Goal: Task Accomplishment & Management: Use online tool/utility

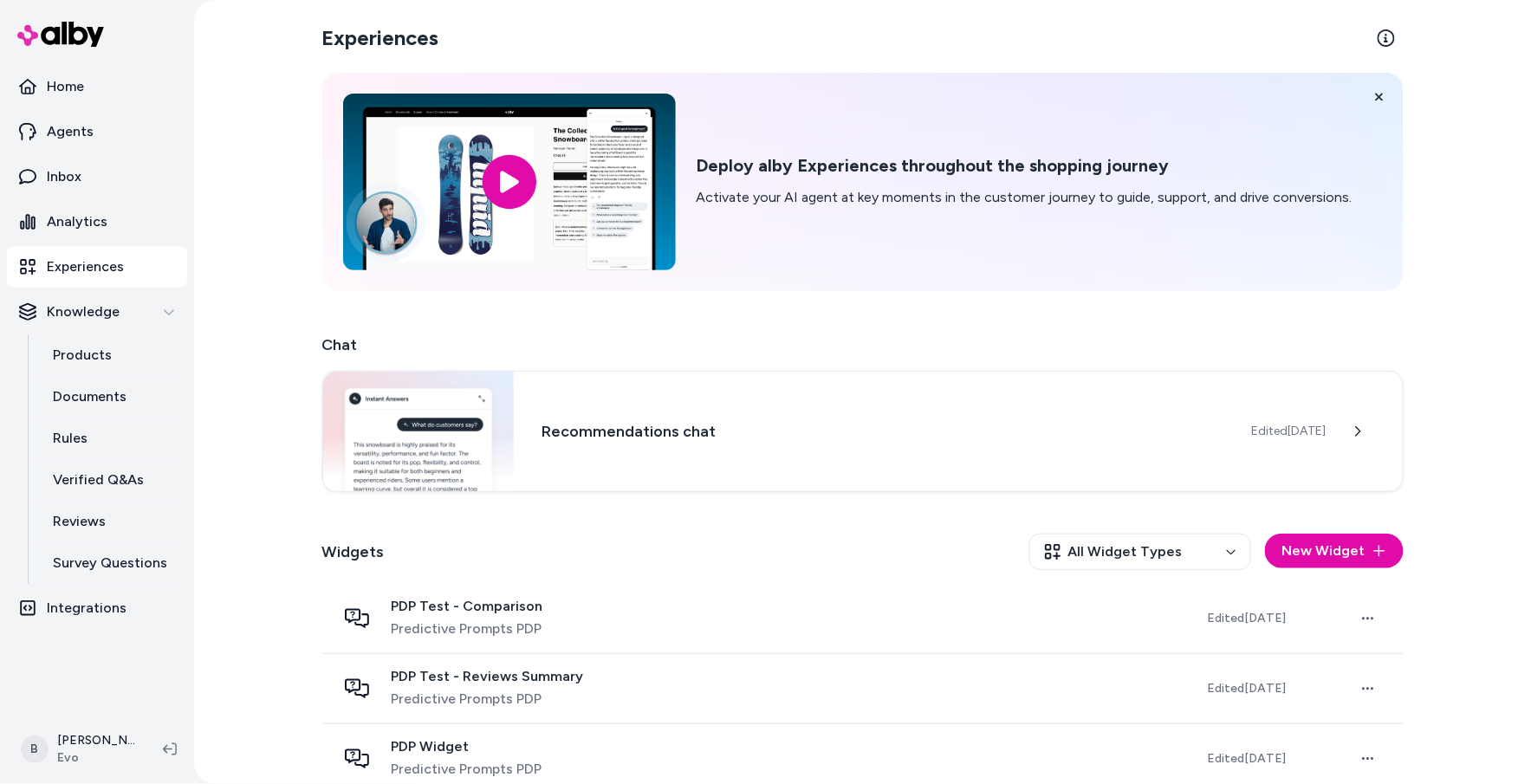
scroll to position [299, 0]
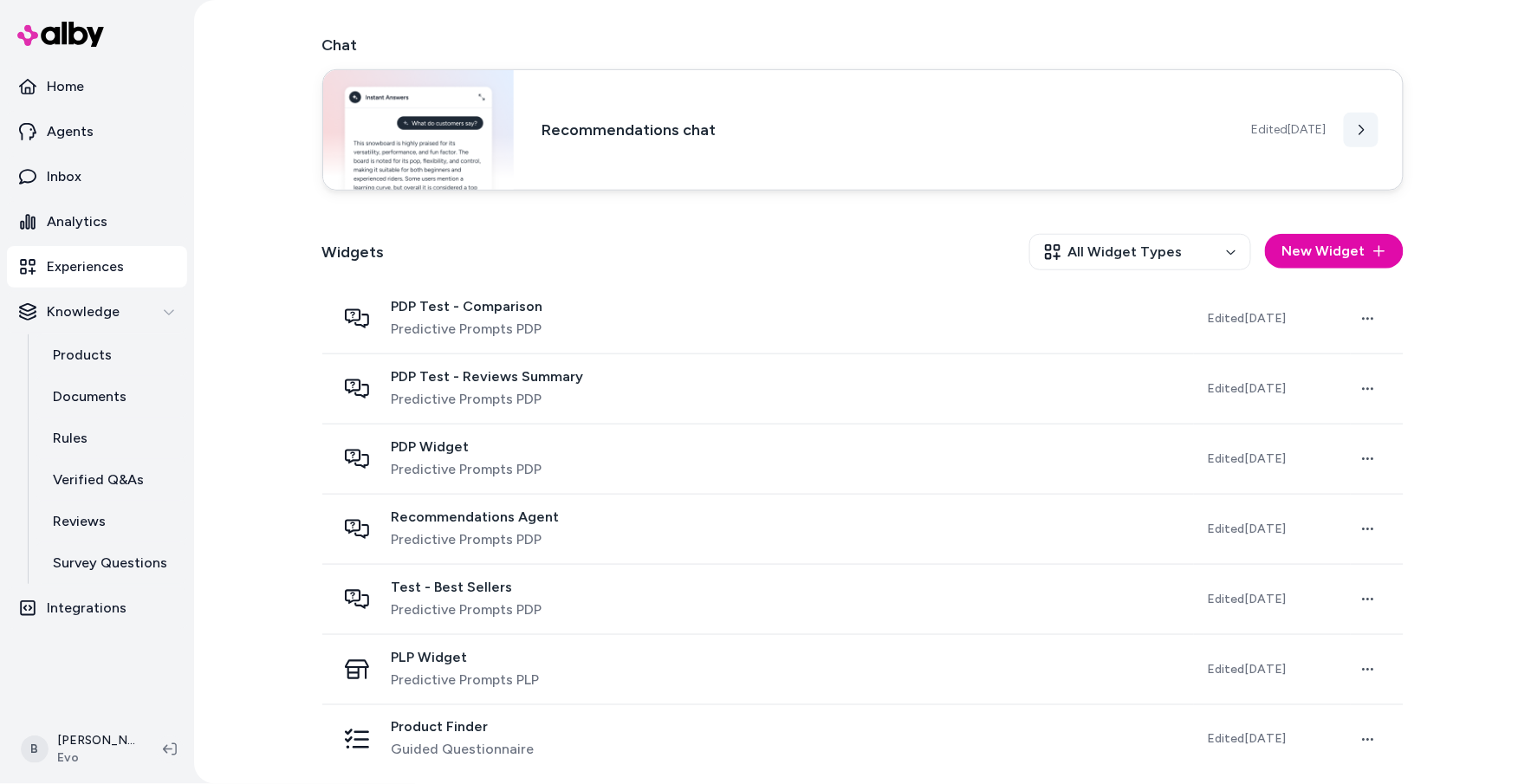
click at [1365, 135] on icon at bounding box center [1361, 130] width 12 height 12
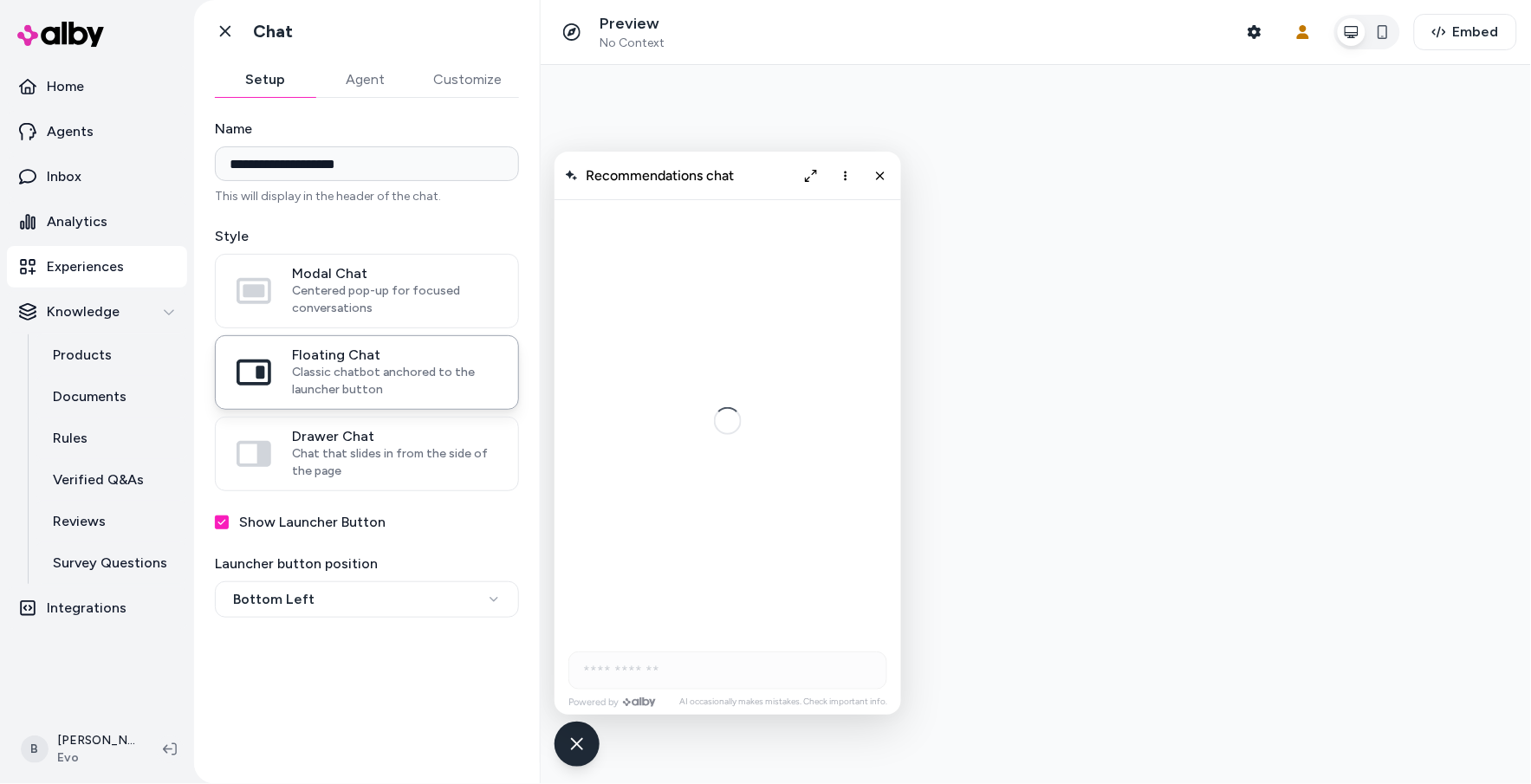
scroll to position [1755, 0]
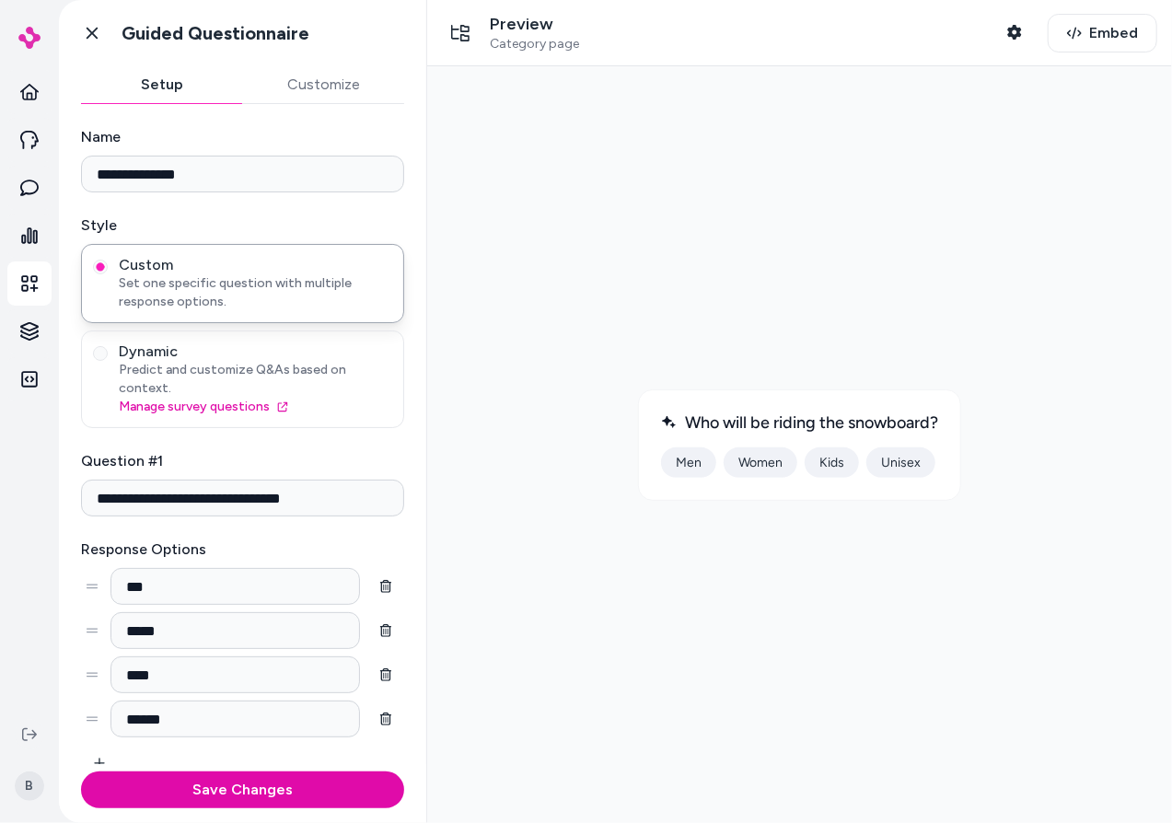
click at [1088, 745] on div at bounding box center [798, 443] width 715 height 727
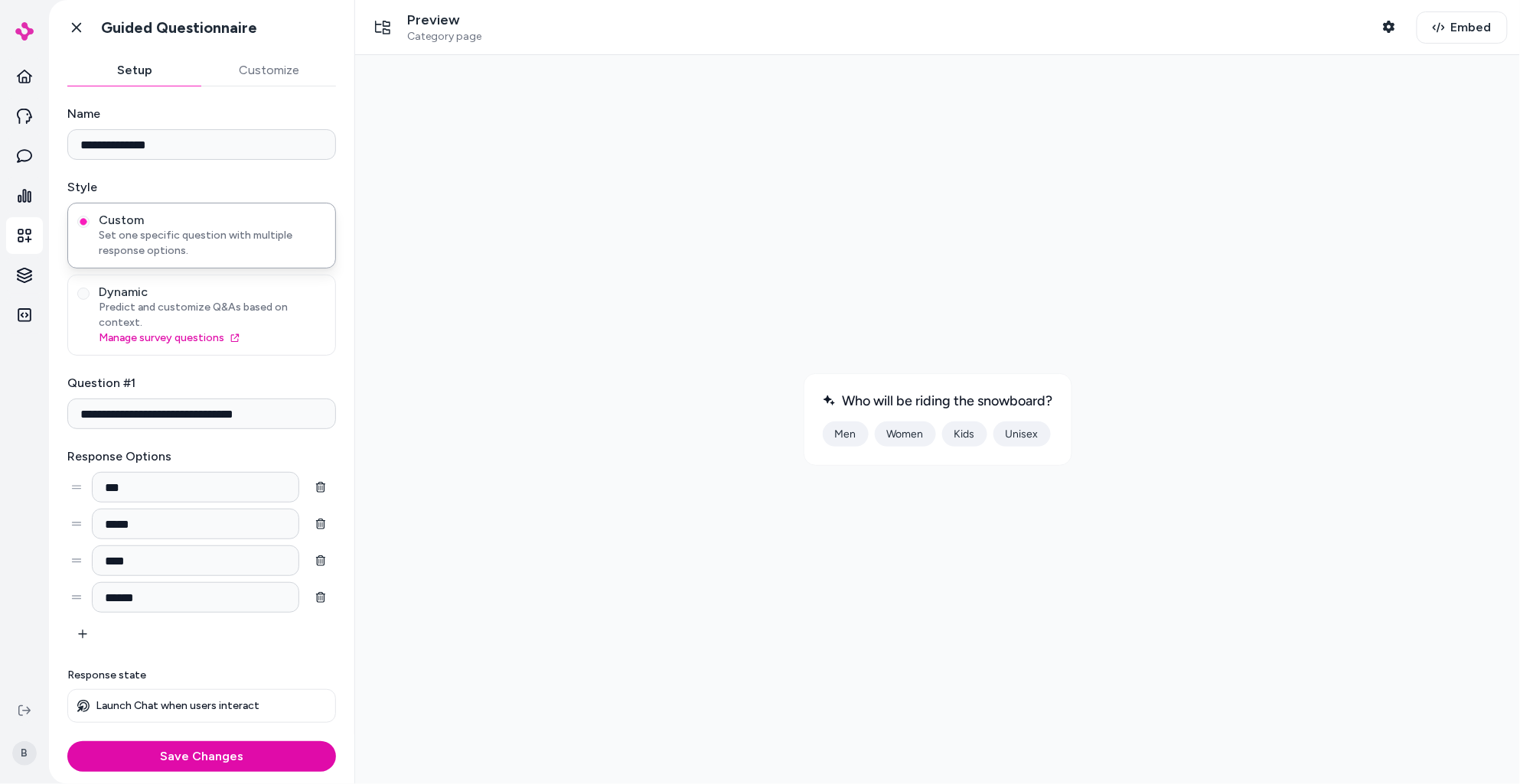
click at [280, 73] on button "Customize" at bounding box center [269, 70] width 135 height 31
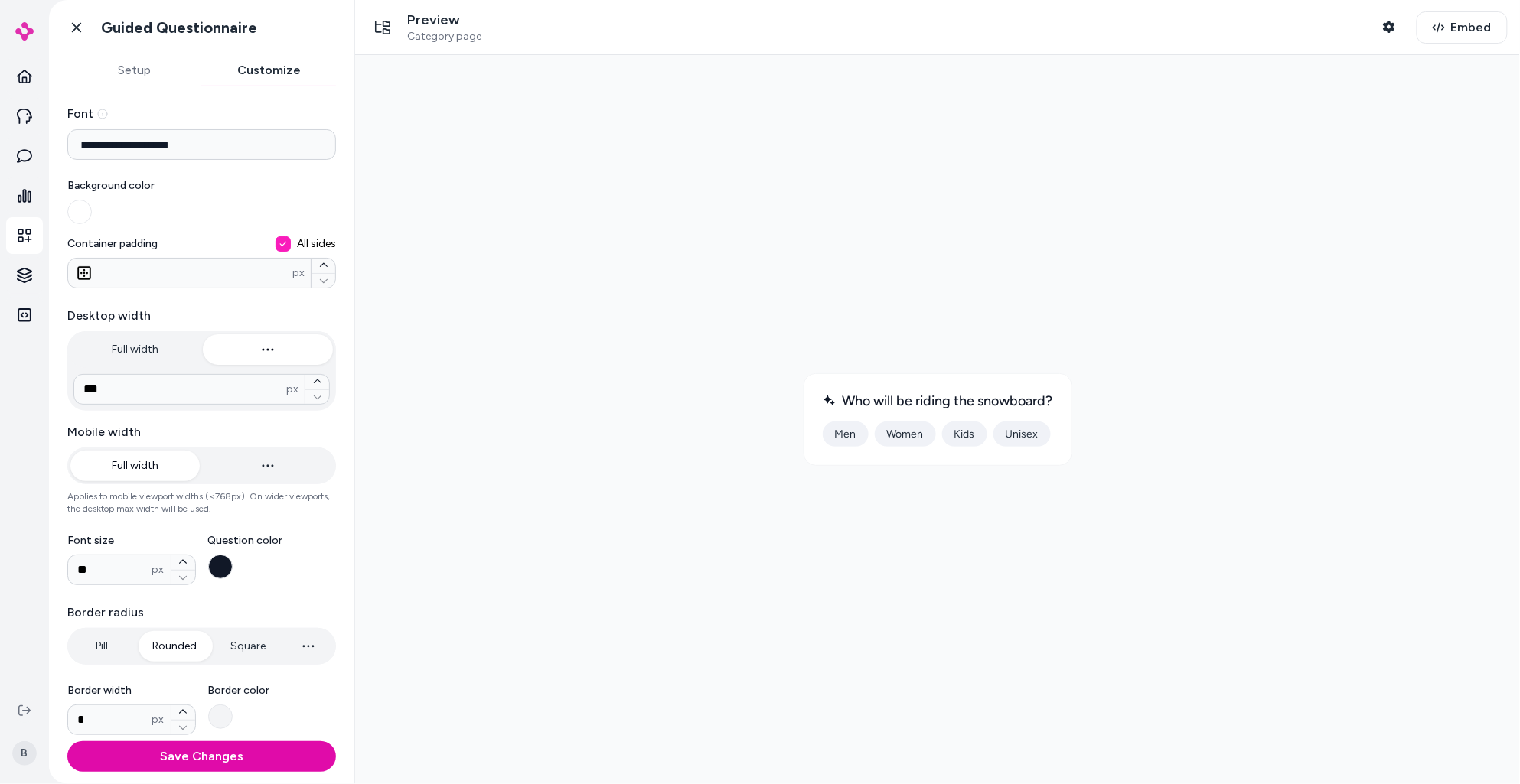
click at [81, 274] on icon at bounding box center [84, 273] width 15 height 15
click at [275, 252] on button "All sides" at bounding box center [283, 244] width 15 height 15
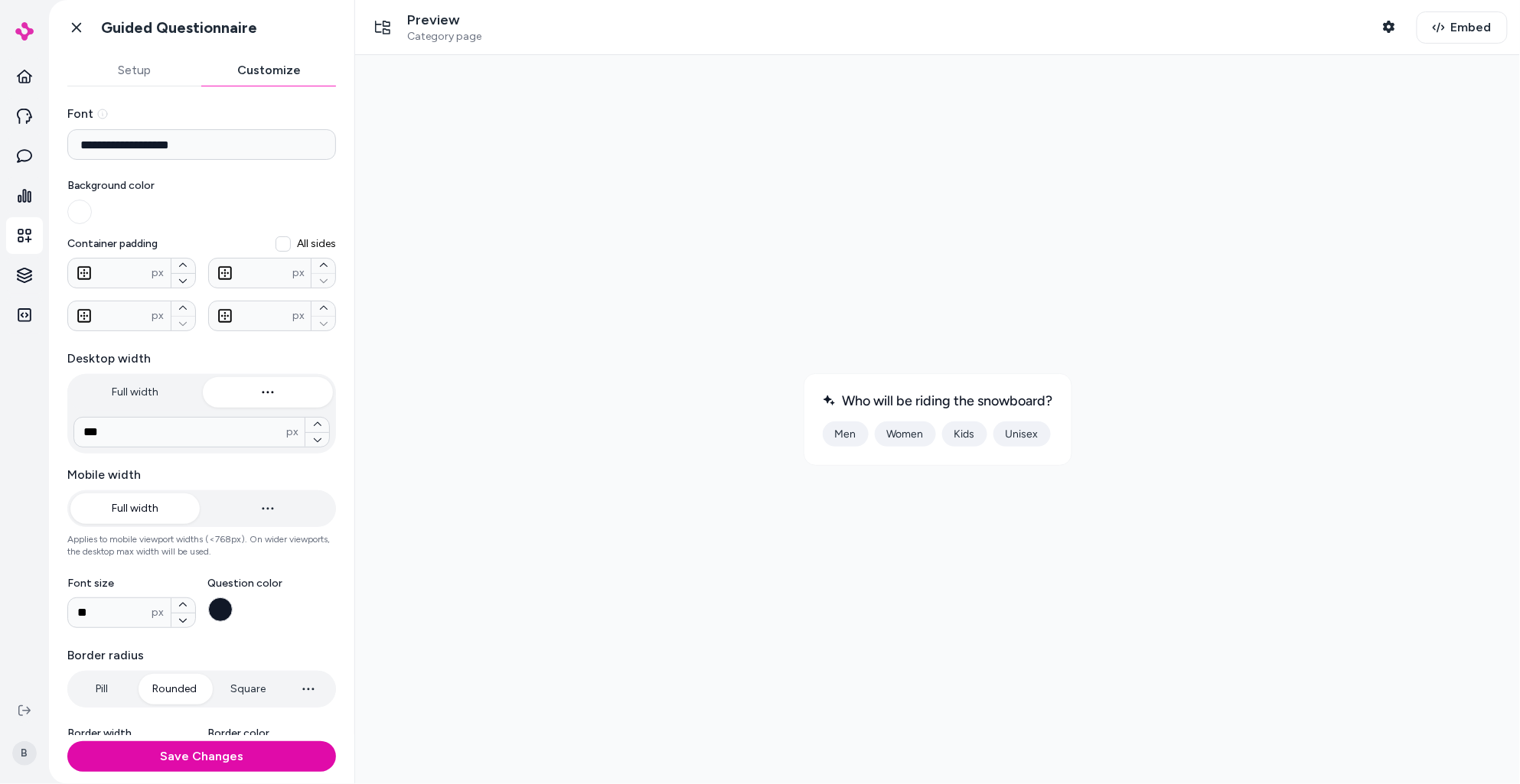
click at [284, 245] on button "All sides" at bounding box center [283, 244] width 15 height 15
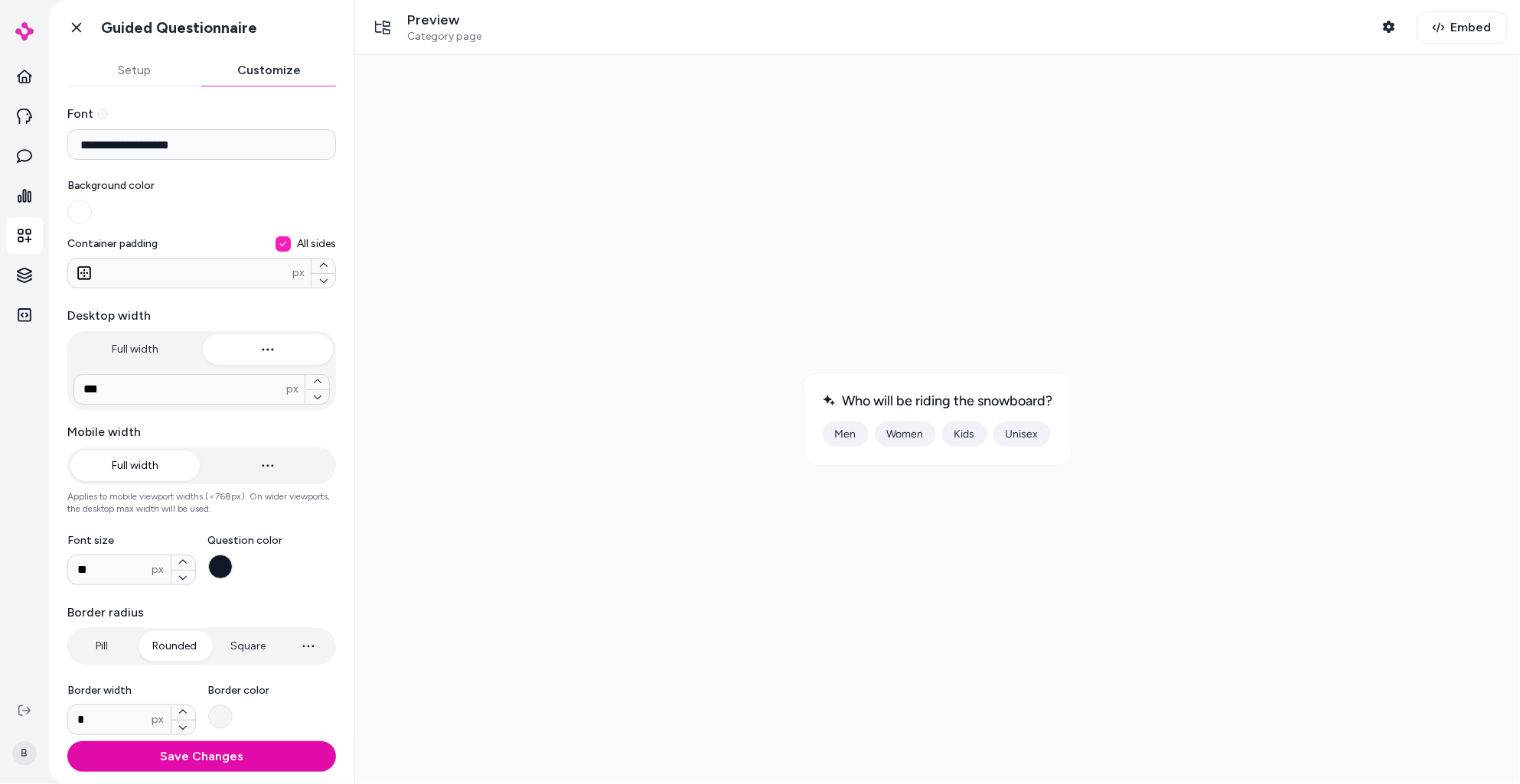
type button "on"
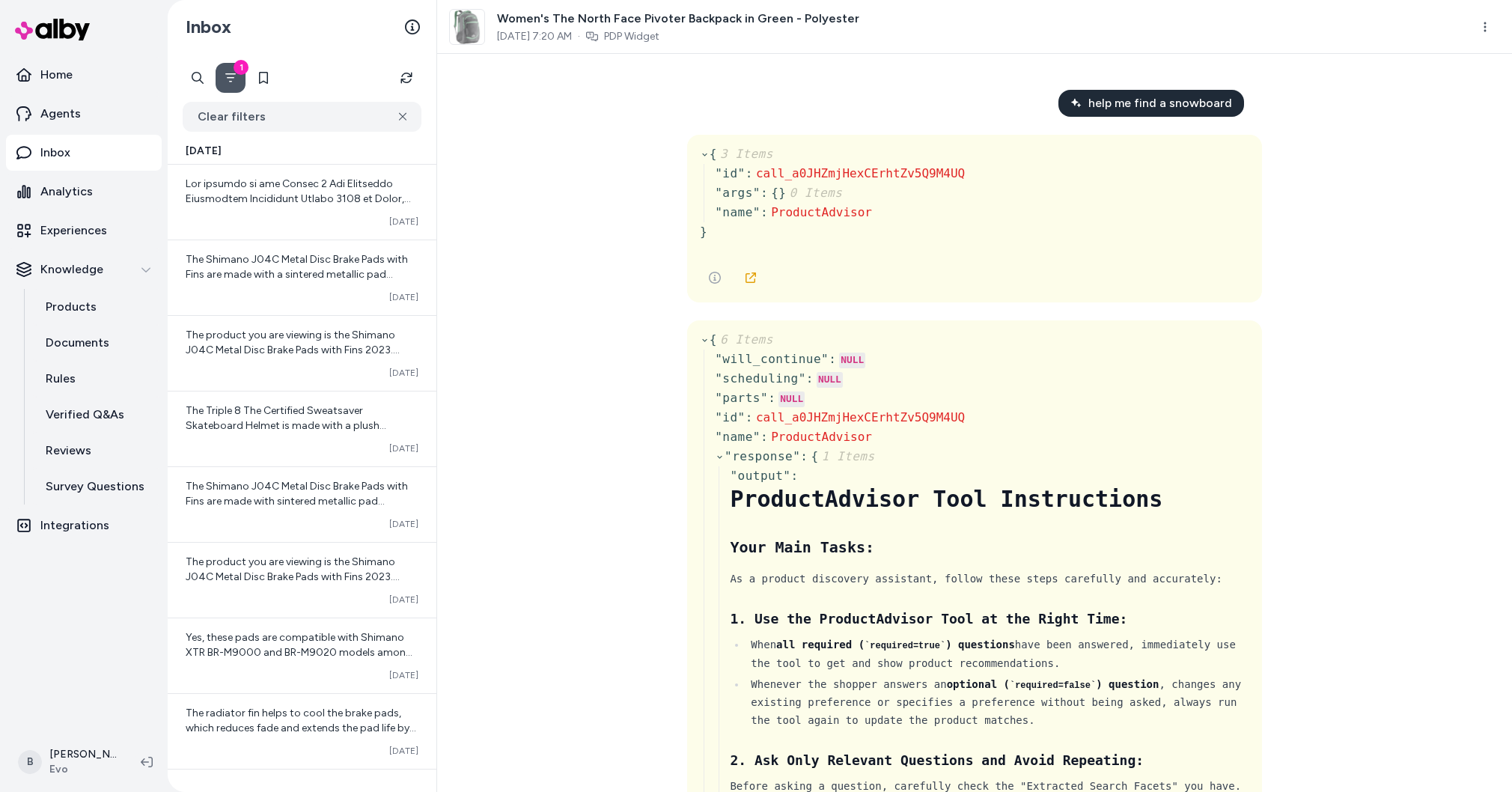
scroll to position [54232, 0]
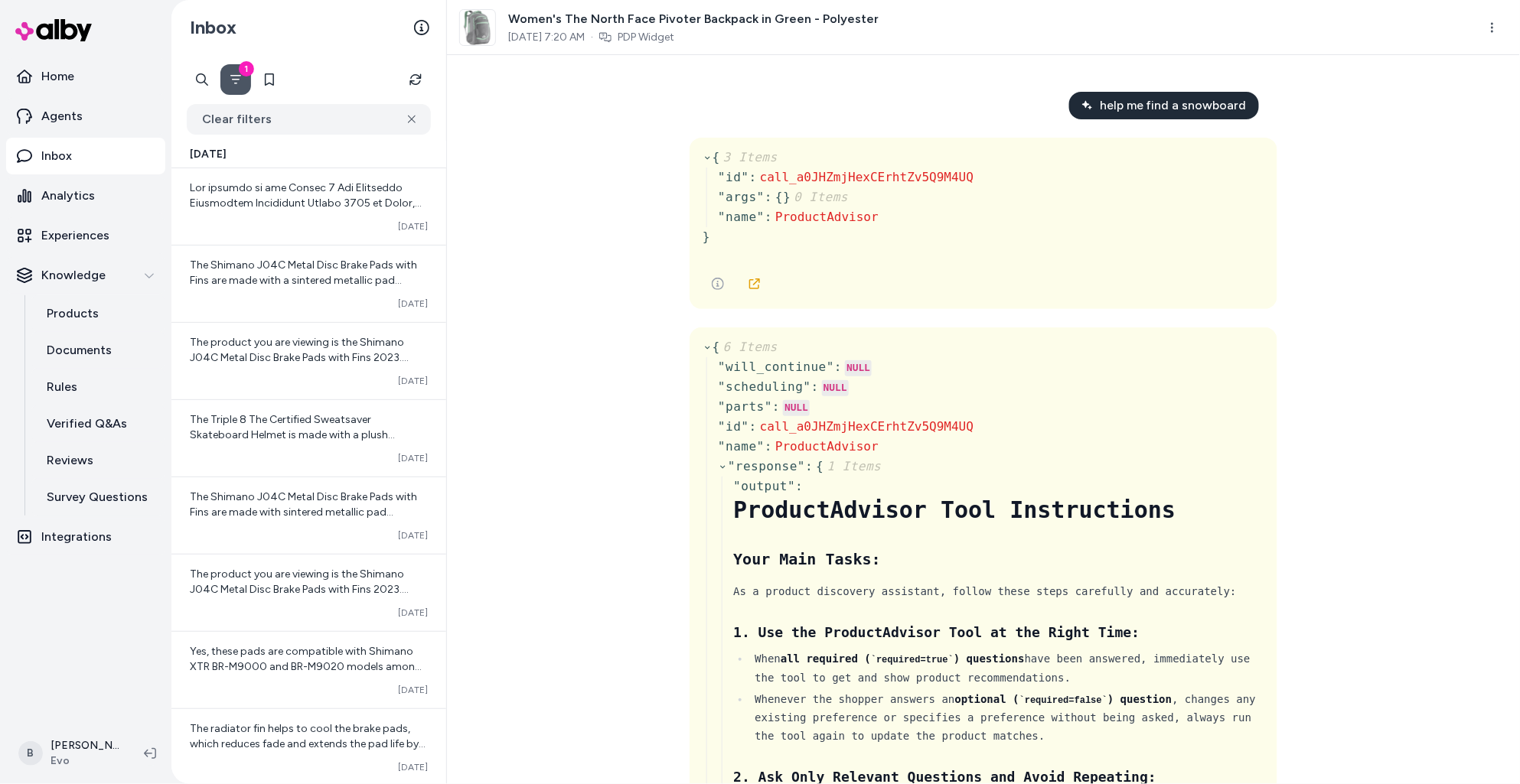
scroll to position [55449, 0]
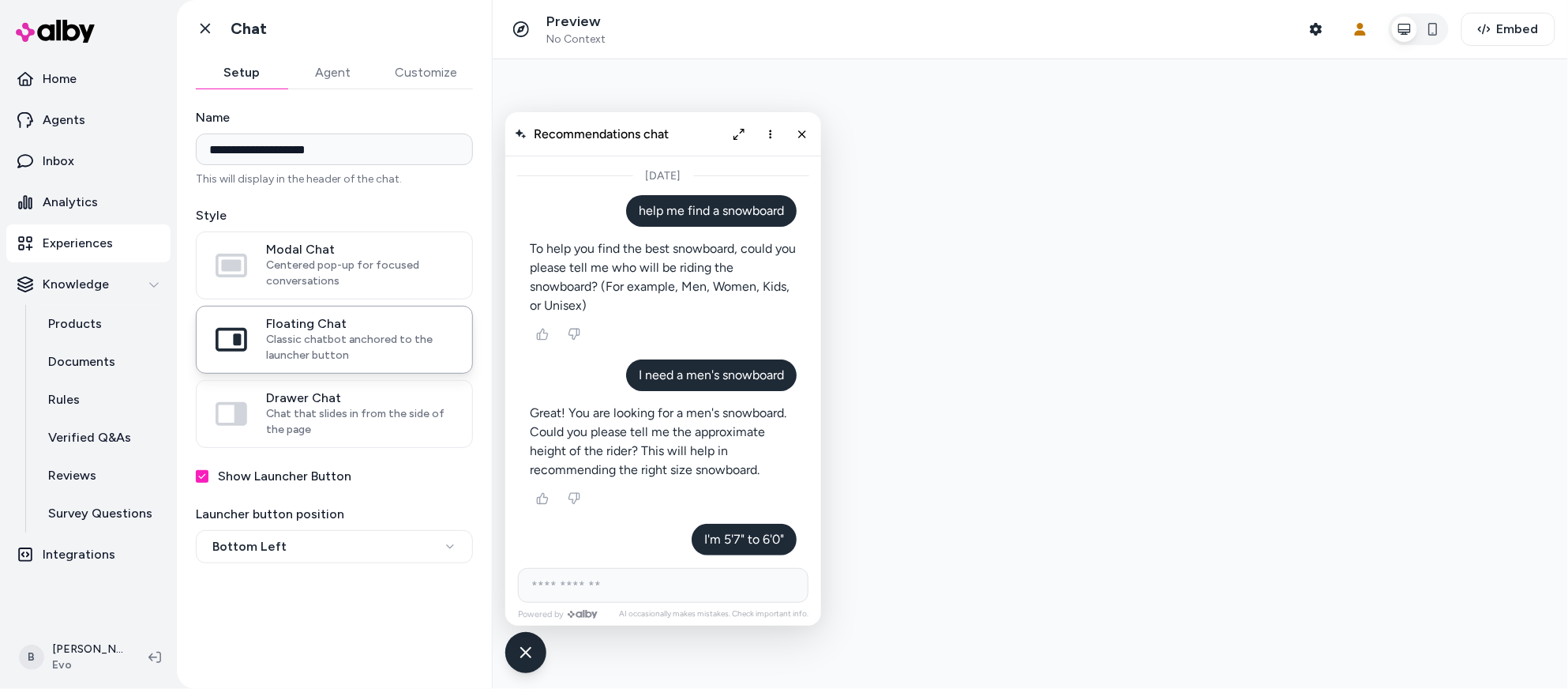
scroll to position [1600, 0]
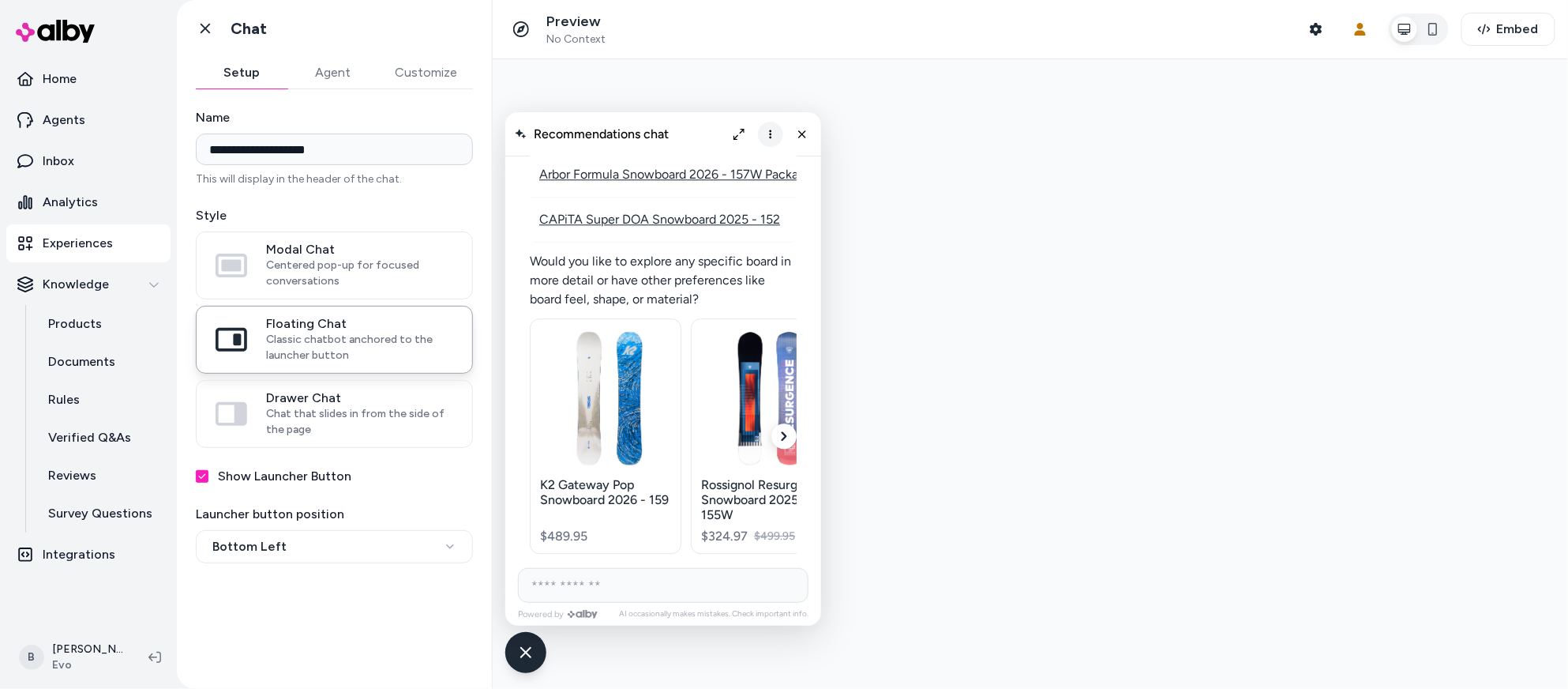
click at [769, 130] on icon "More options" at bounding box center [769, 133] width 3 height 9
click at [738, 160] on span "Clear conversation" at bounding box center [713, 166] width 93 height 14
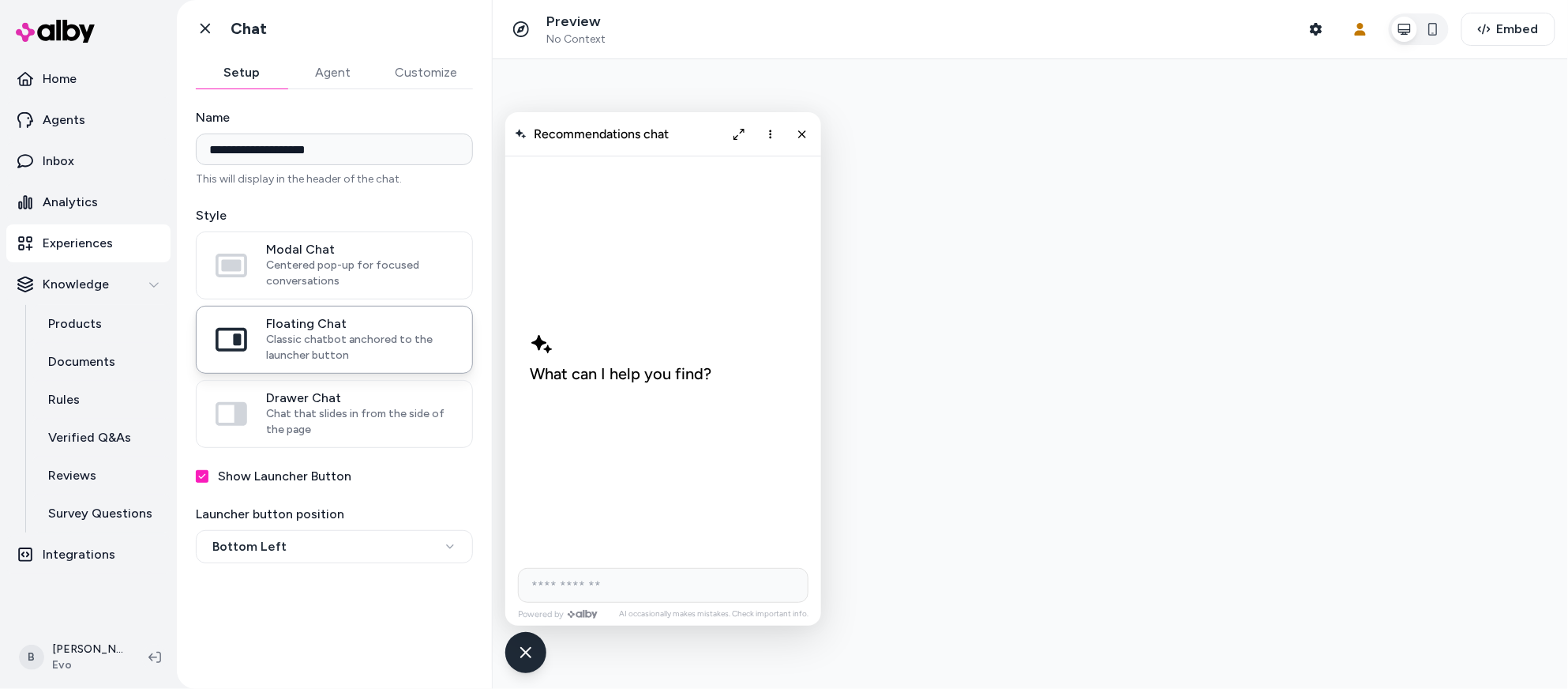
scroll to position [0, 0]
click at [605, 587] on input "AI Shopping Assistant" at bounding box center [662, 584] width 291 height 34
type input "**********"
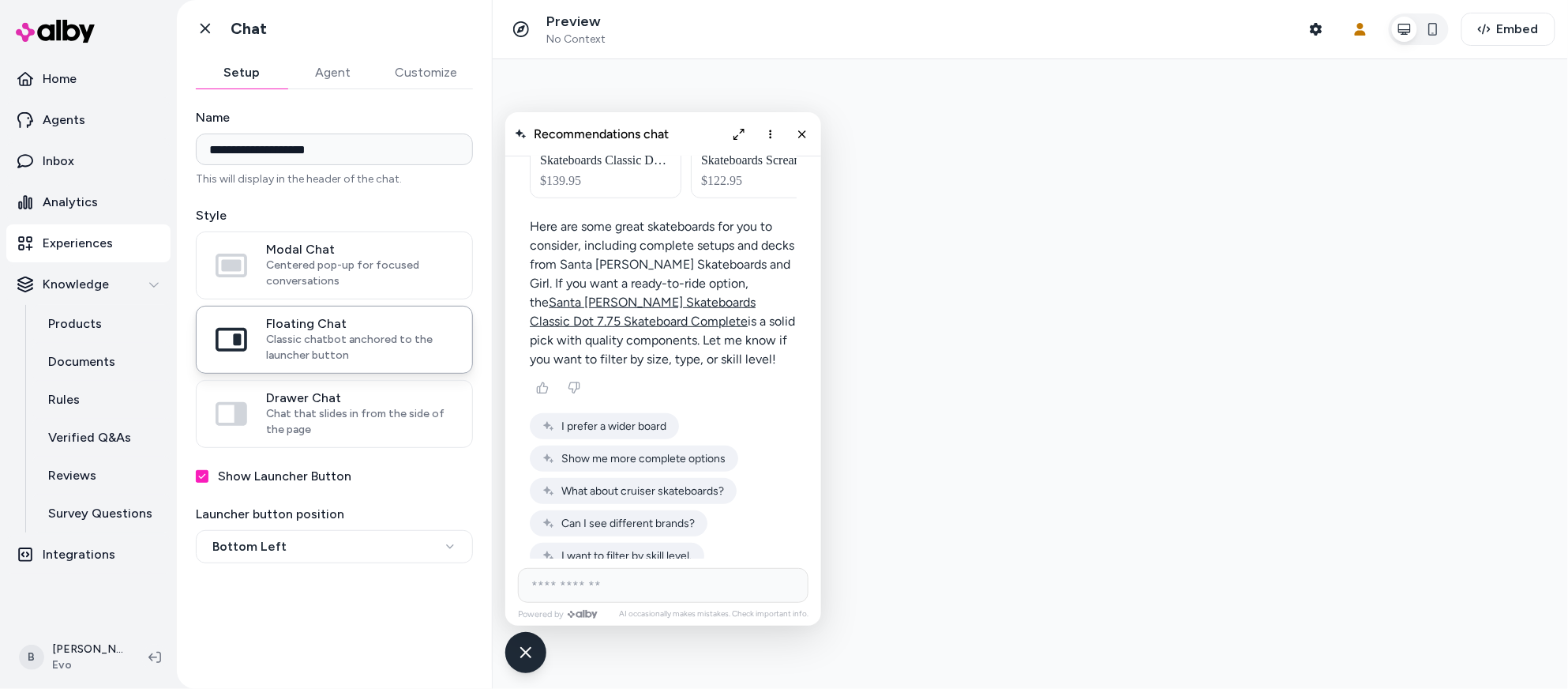
scroll to position [281, 0]
click at [89, 248] on p "Experiences" at bounding box center [78, 243] width 70 height 19
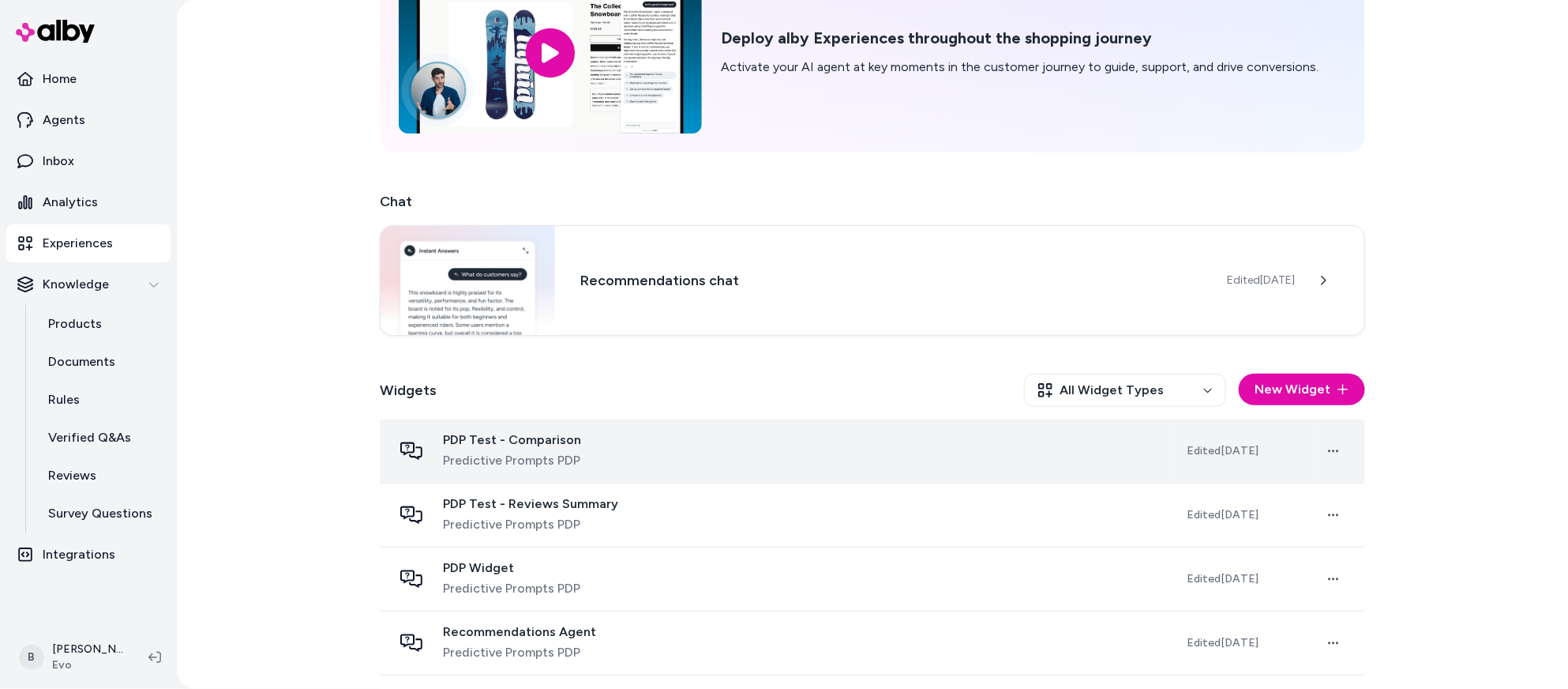
scroll to position [223, 0]
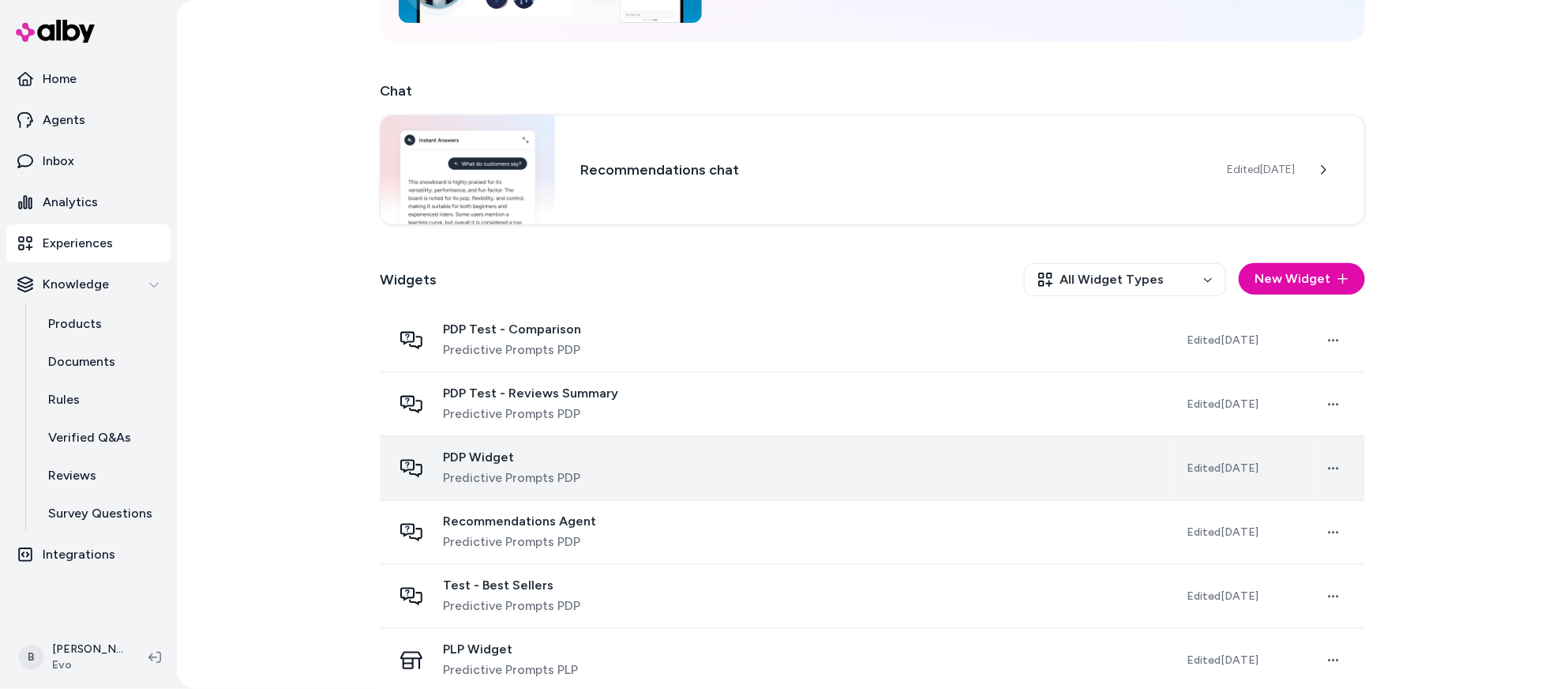
click at [578, 453] on span "PDP Widget" at bounding box center [511, 457] width 137 height 15
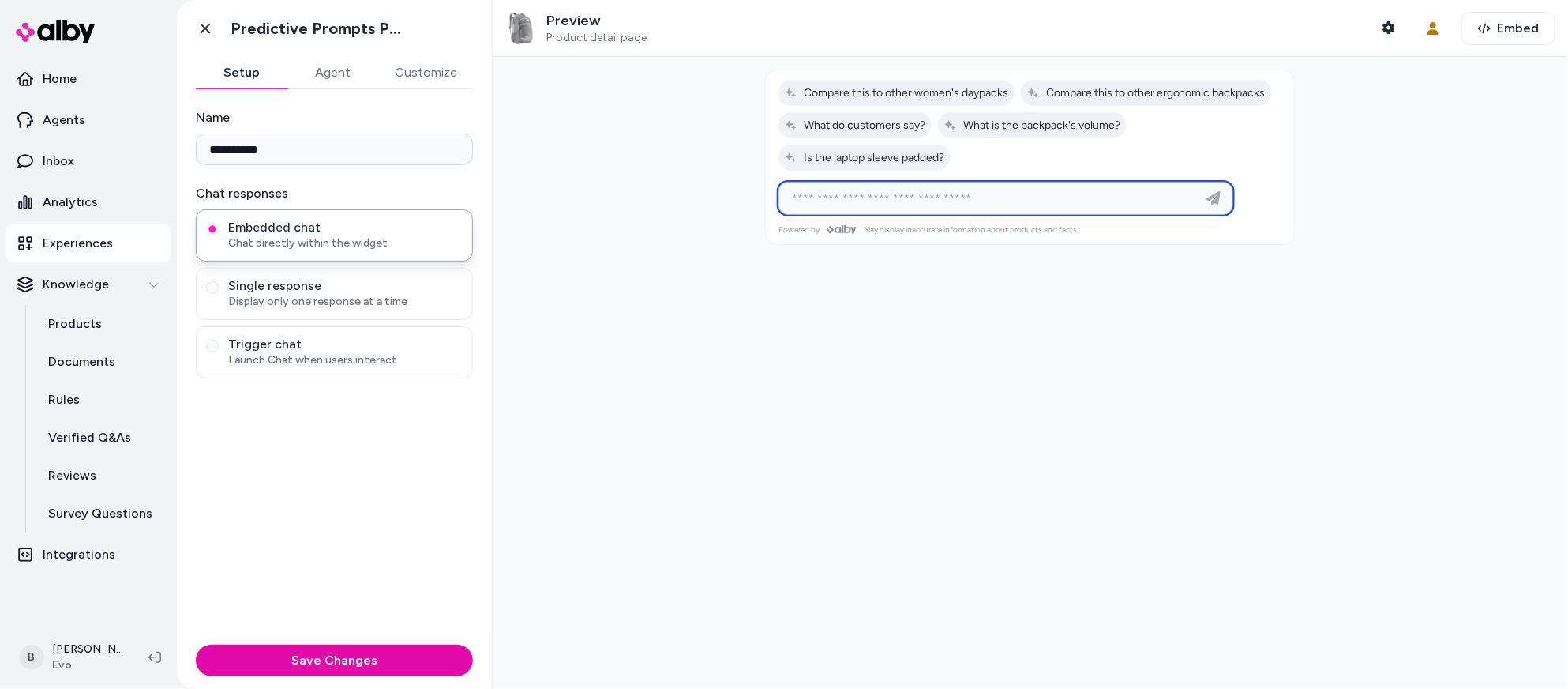
click at [873, 203] on input at bounding box center [990, 198] width 415 height 19
type input "**********"
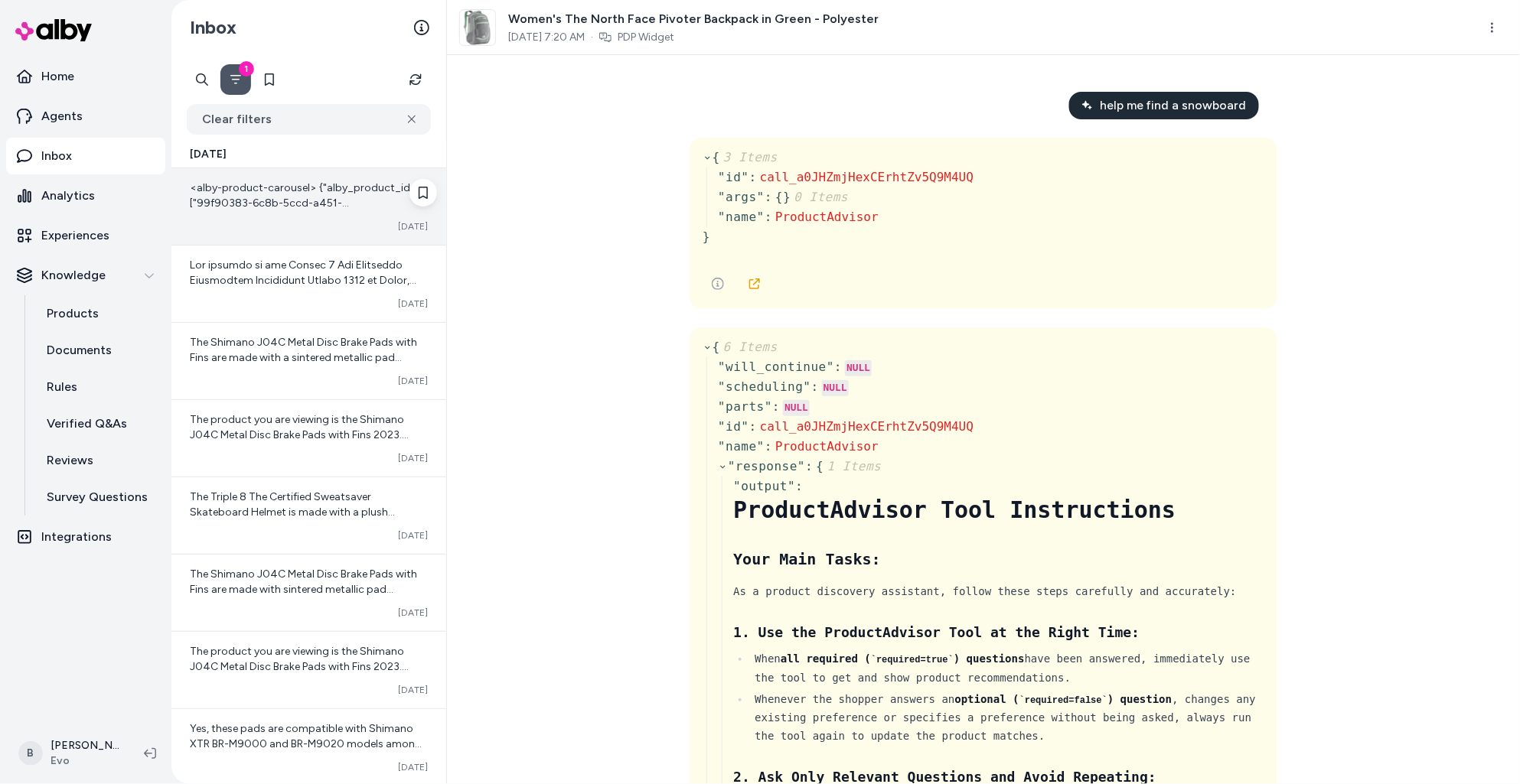
click at [228, 190] on span "<alby-product-carousel> {"alby_product_ids":["99f90383-6c8b-5ccd-a451-4dc9d4225…" at bounding box center [307, 310] width 235 height 258
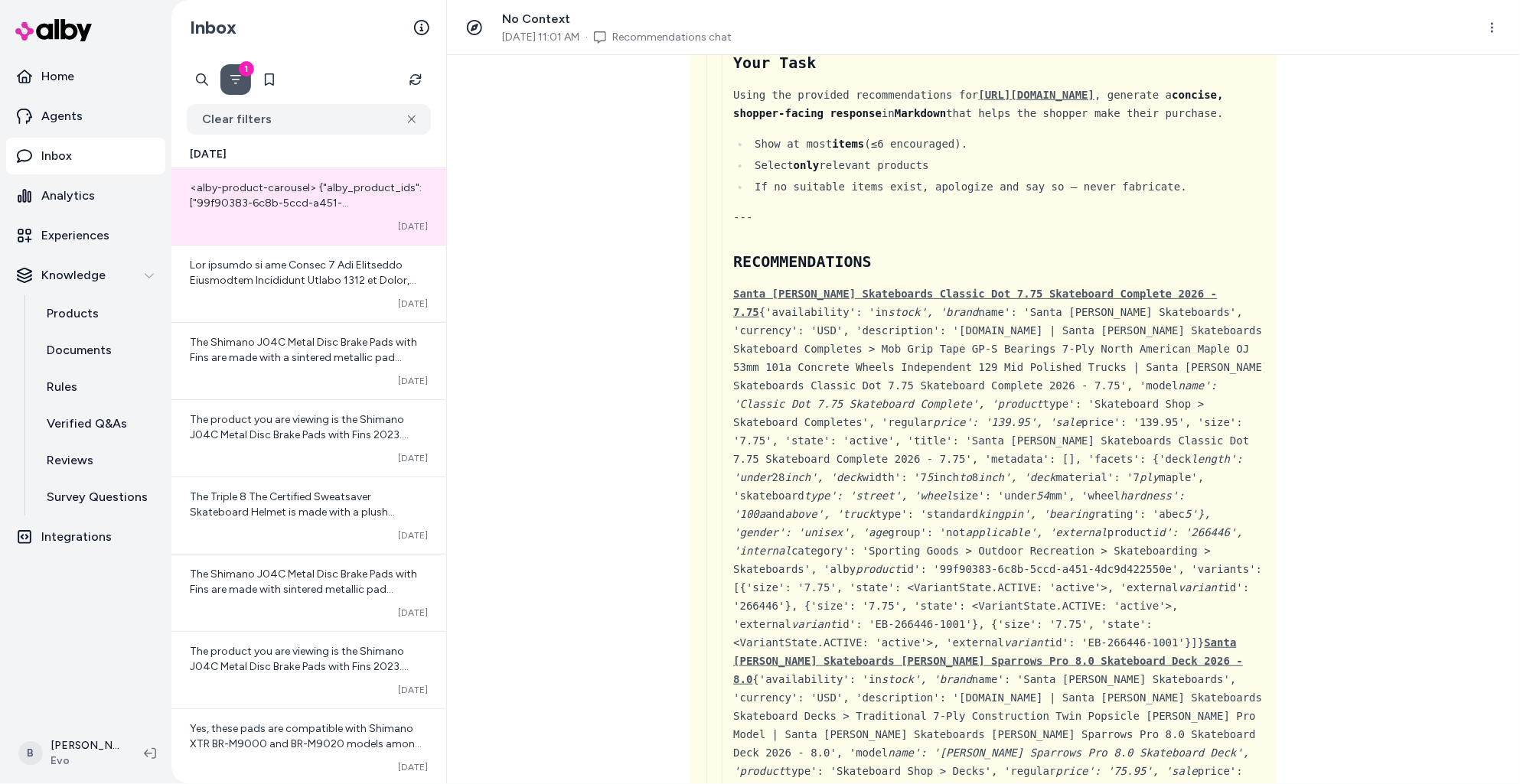
scroll to position [545, 0]
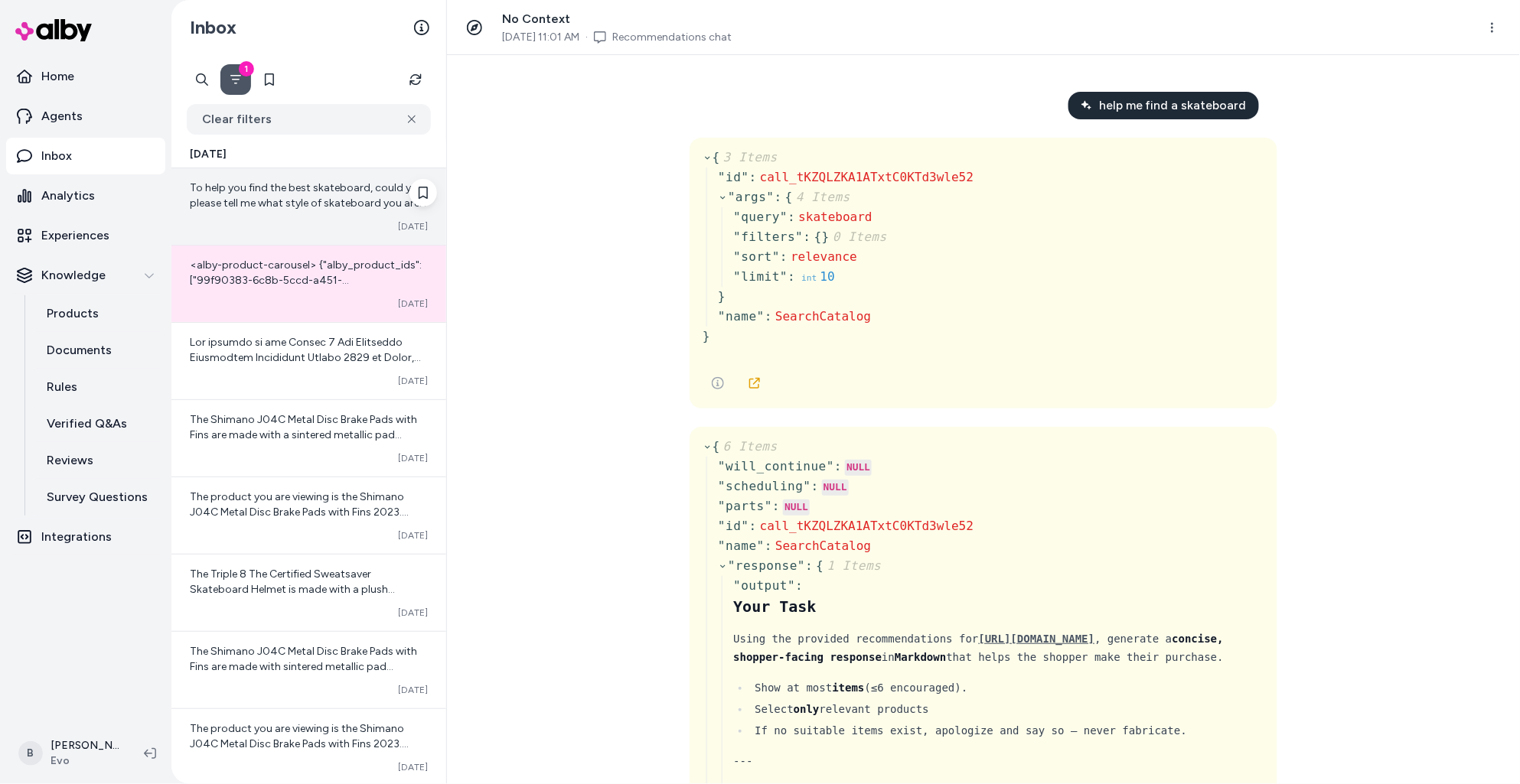
click at [289, 200] on span "To help you find the best skateboard, could you please tell me what style of sk…" at bounding box center [308, 226] width 236 height 90
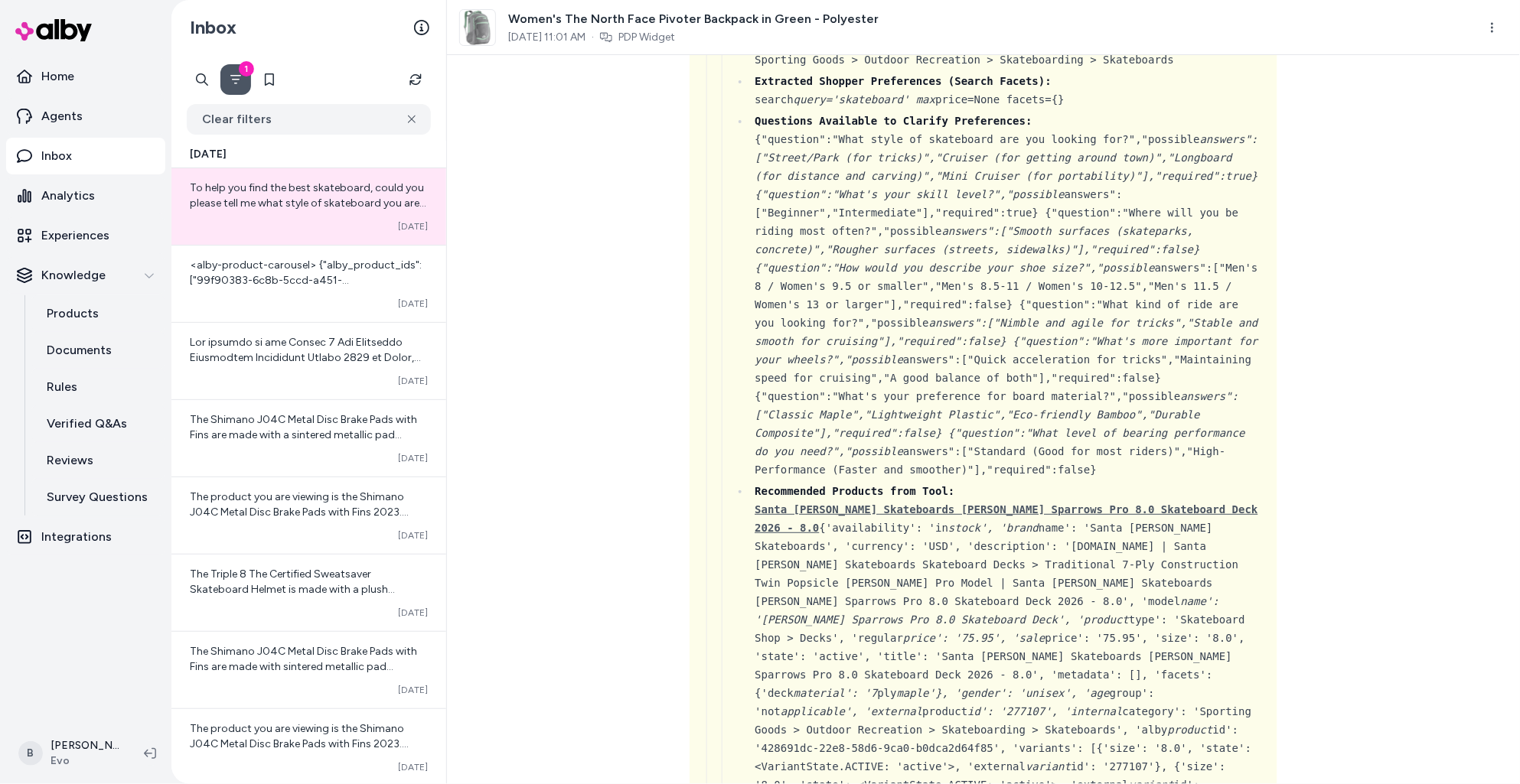
scroll to position [2157, 0]
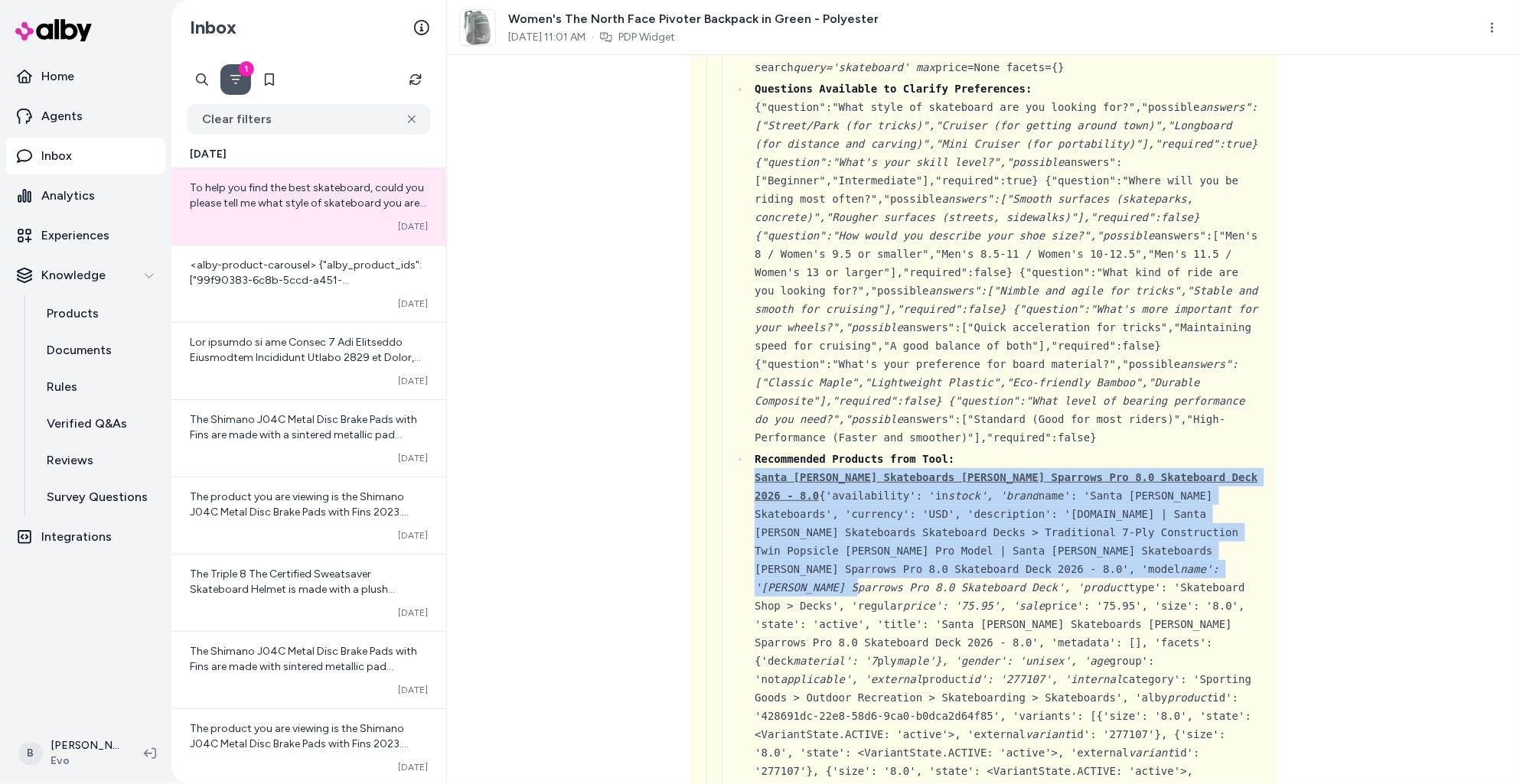
drag, startPoint x: 752, startPoint y: 478, endPoint x: 945, endPoint y: 571, distance: 214.2
click at [945, 571] on li "Recommended Products from Tool: Santa Cruz Skateboards Sommer Sparrows Pro 8.0 …" at bounding box center [1007, 634] width 514 height 367
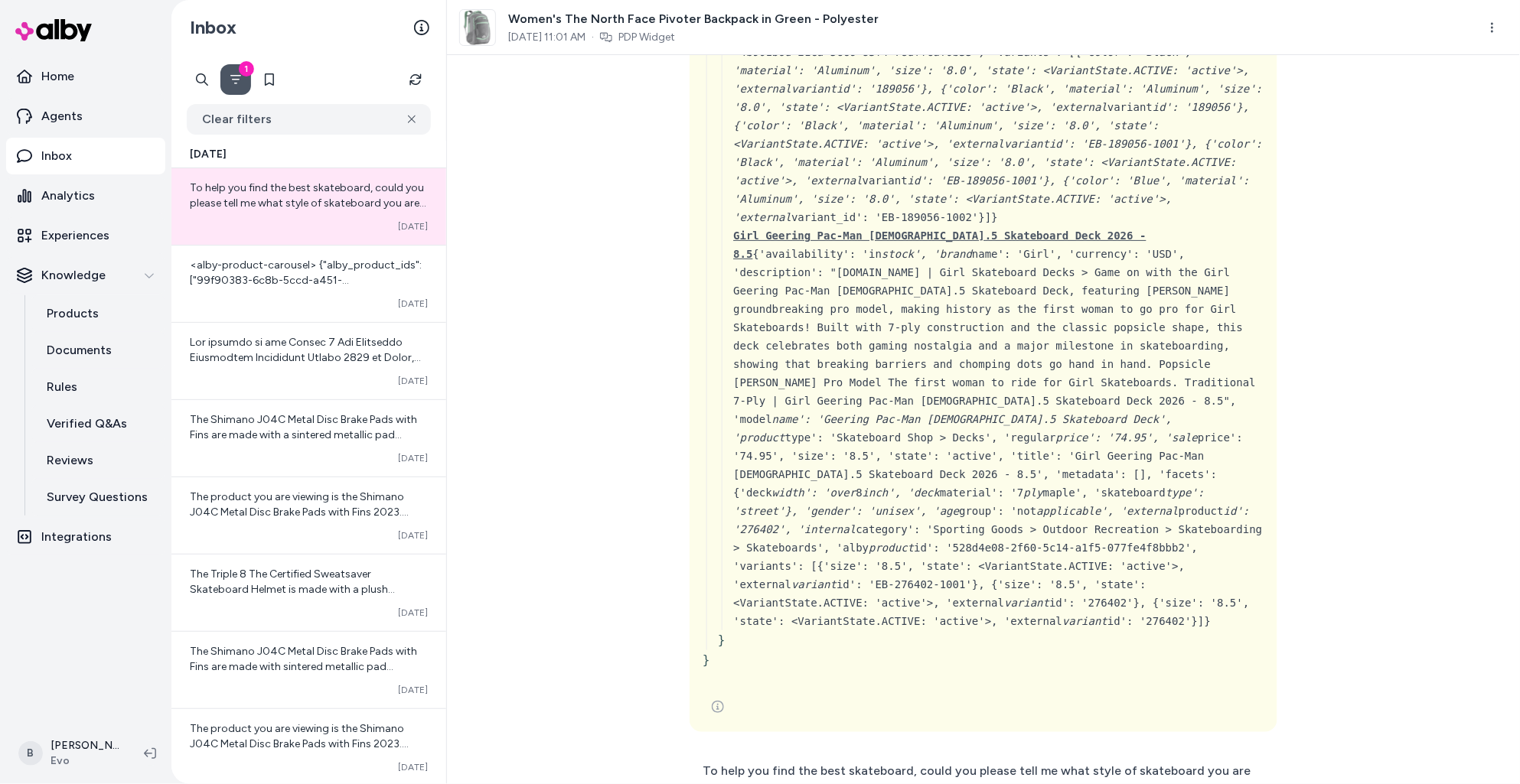
scroll to position [6268, 0]
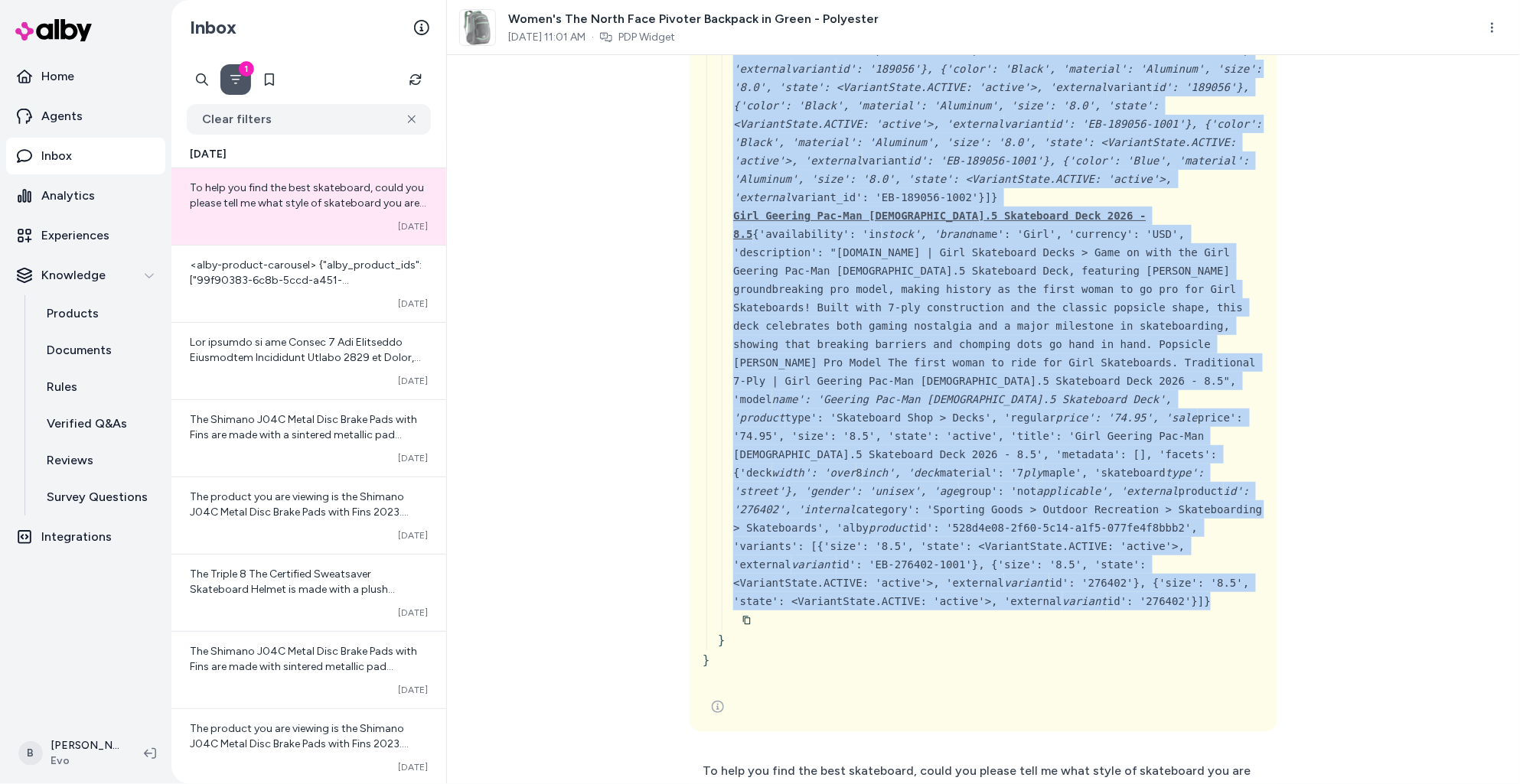
click at [1213, 416] on div "Girl Geering Pac-Man 8.5 Skateboard Deck 2026 - 8.5 {'availability': 'in stock'…" at bounding box center [999, 408] width 531 height 404
copy div "Recommended Products from Tool: Santa Cruz Skateboards Sommer Sparrows Pro 8.0 …"
